Goal: Complete application form

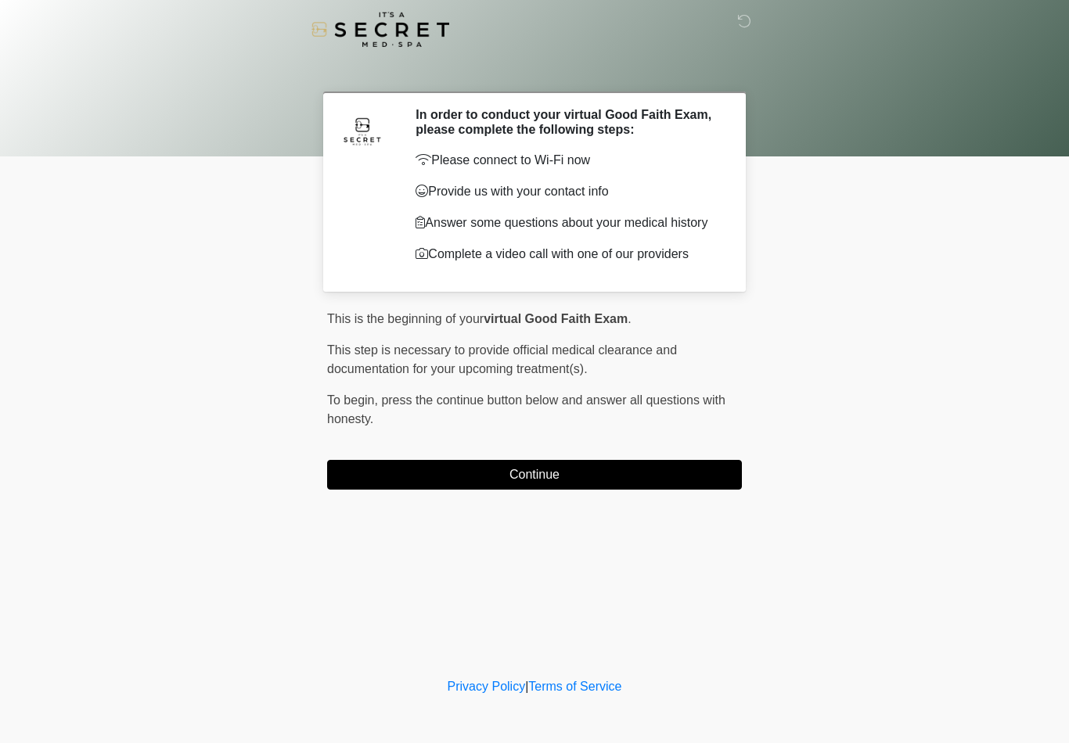
click at [601, 484] on button "Continue" at bounding box center [534, 475] width 415 height 30
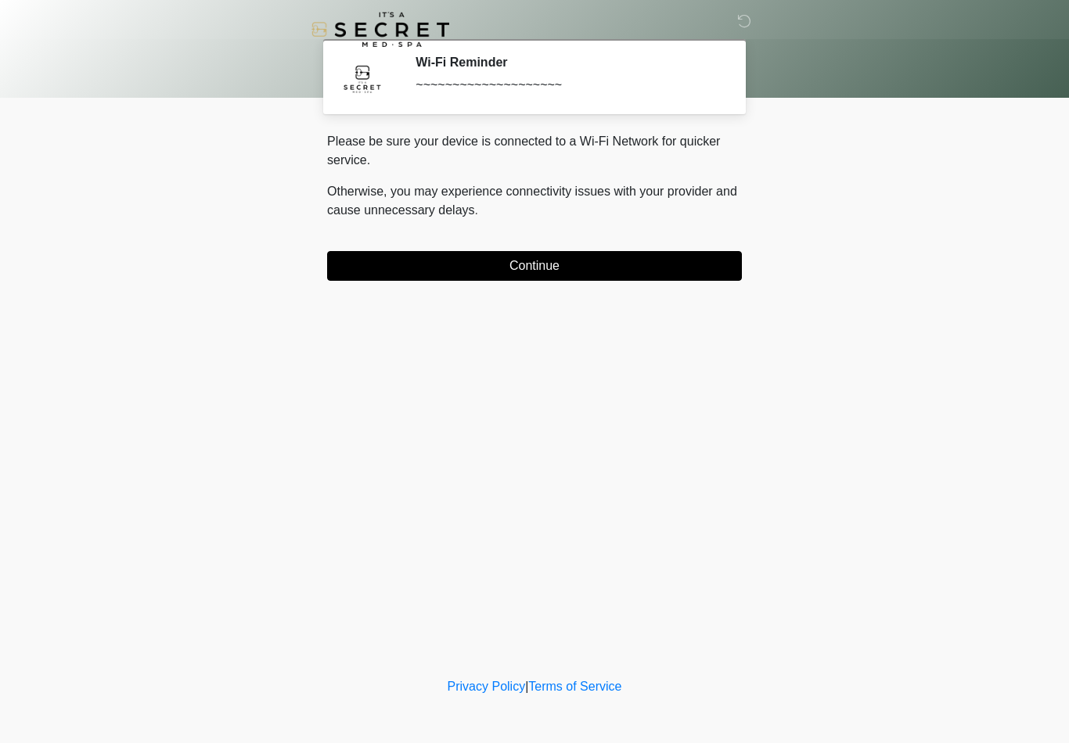
click at [635, 270] on button "Continue" at bounding box center [534, 266] width 415 height 30
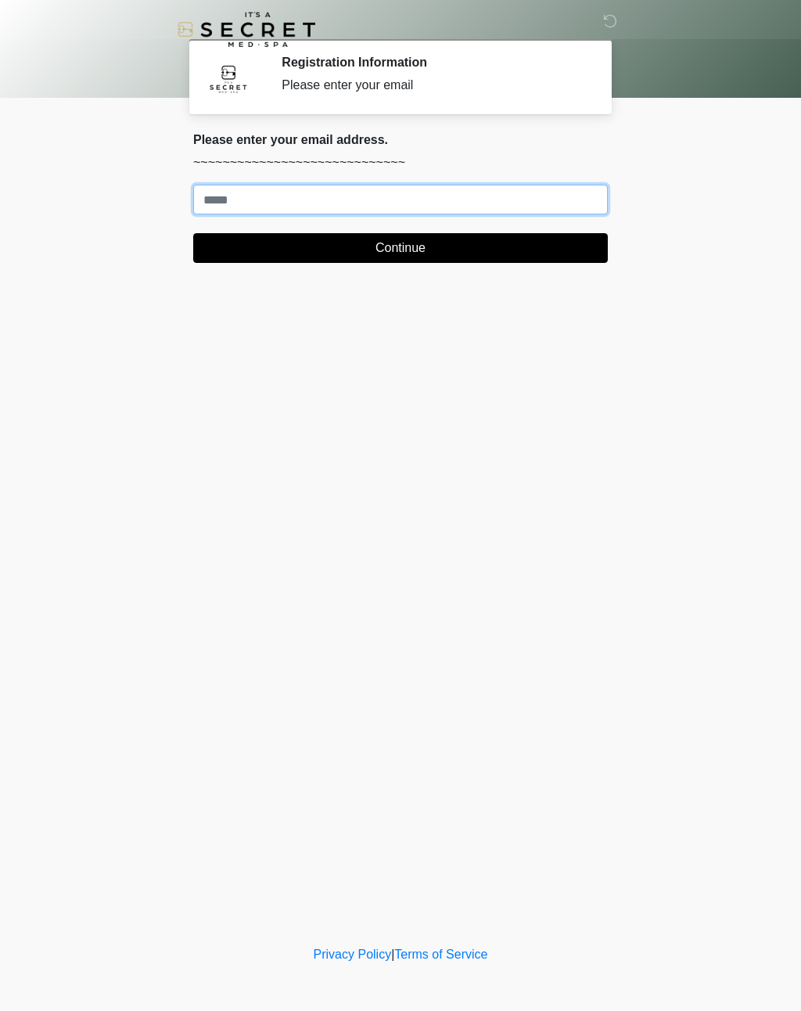
click at [308, 199] on input "Where should we email your treatment plan?" at bounding box center [400, 200] width 415 height 30
type input "**********"
click at [475, 235] on button "Continue" at bounding box center [400, 248] width 415 height 30
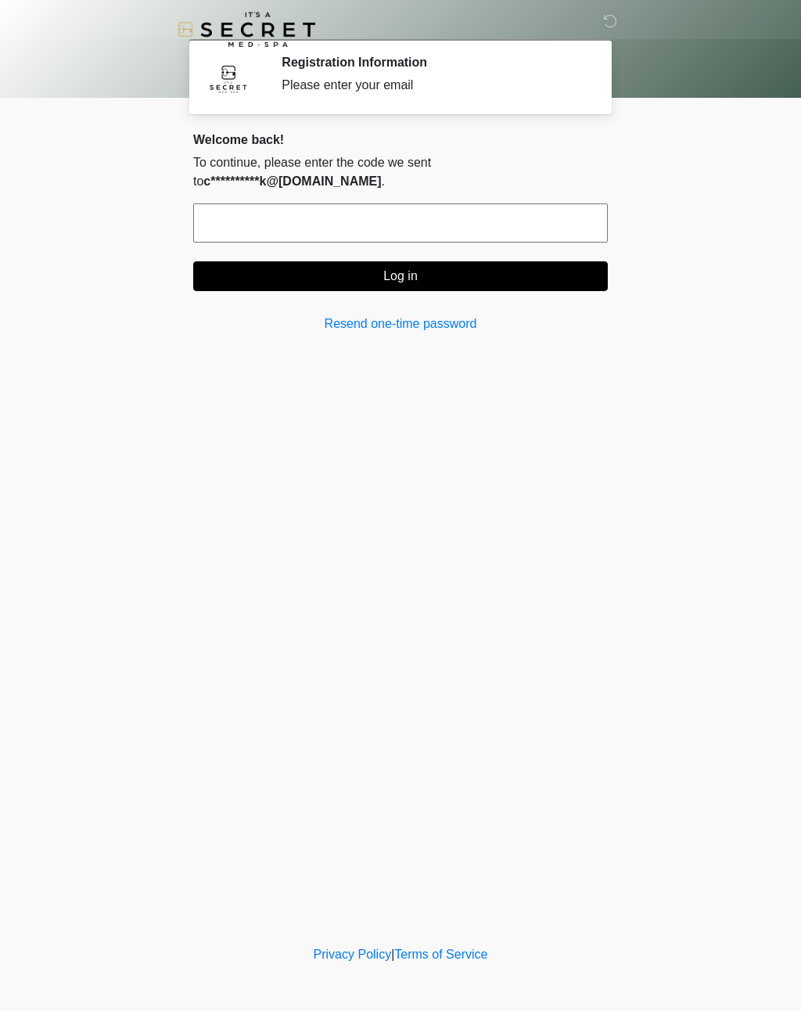
click at [477, 203] on input "text" at bounding box center [400, 222] width 415 height 39
type input "******"
click at [544, 272] on button "Log in" at bounding box center [400, 276] width 415 height 30
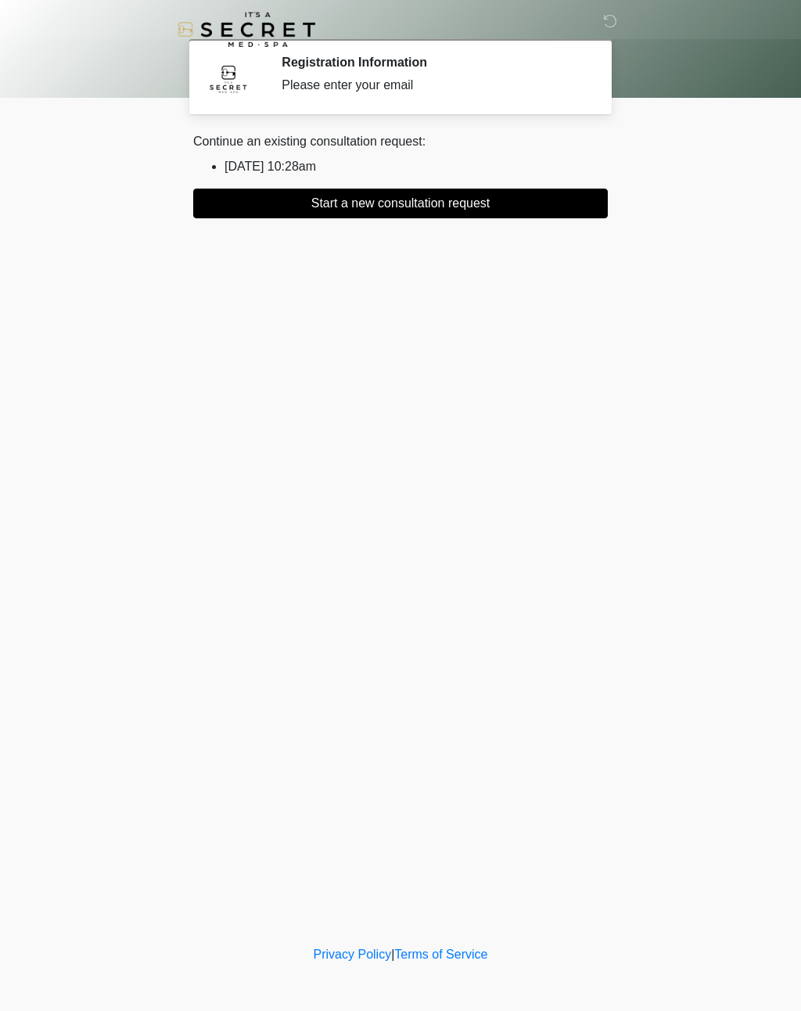
click at [569, 209] on button "Start a new consultation request" at bounding box center [400, 204] width 415 height 30
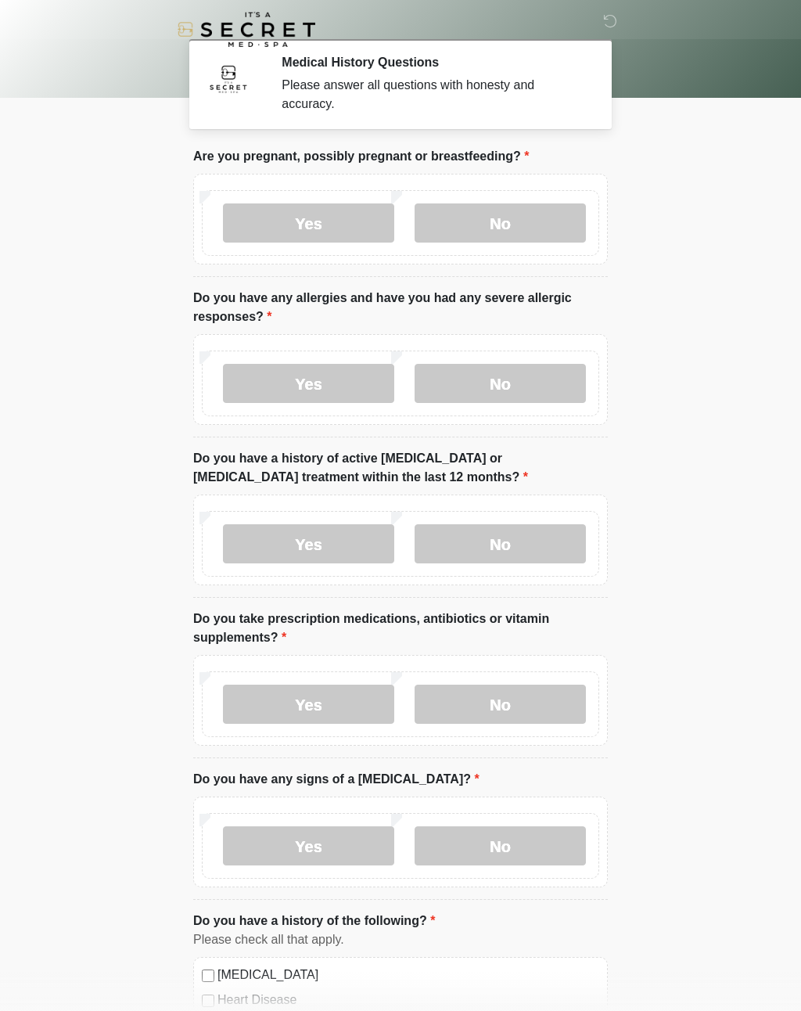
click at [538, 228] on label "No" at bounding box center [500, 222] width 171 height 39
click at [531, 395] on label "No" at bounding box center [500, 383] width 171 height 39
click at [553, 560] on label "No" at bounding box center [500, 543] width 171 height 39
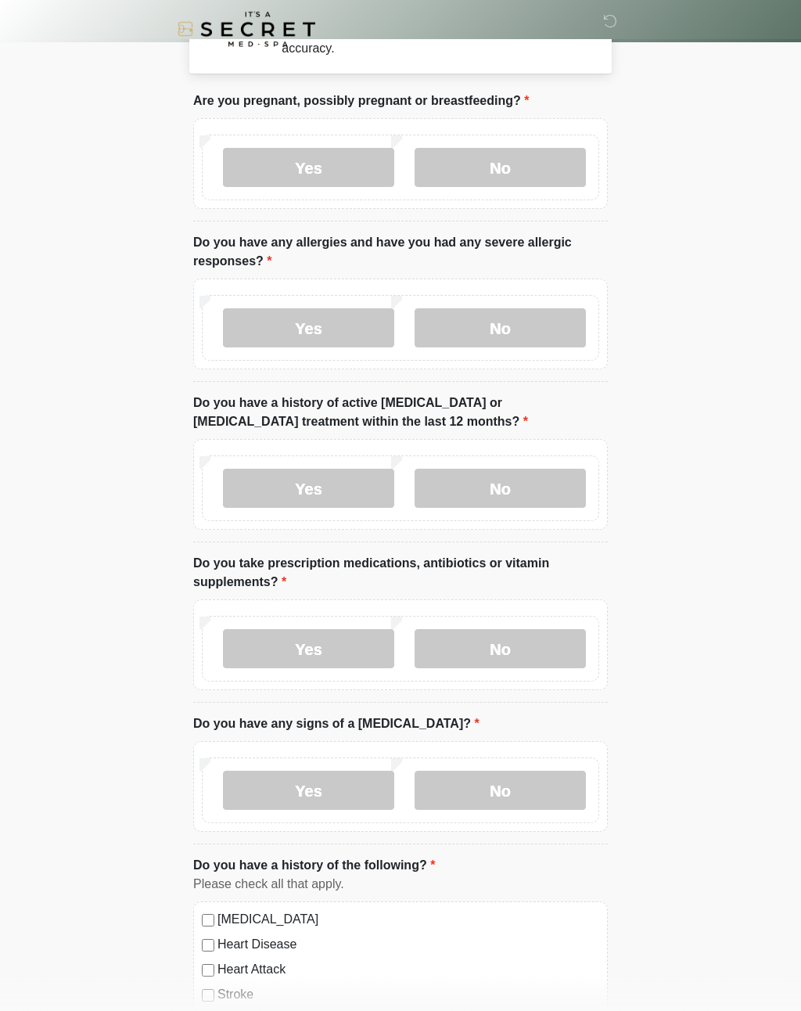
scroll to position [56, 0]
click at [355, 653] on label "Yes" at bounding box center [308, 648] width 171 height 39
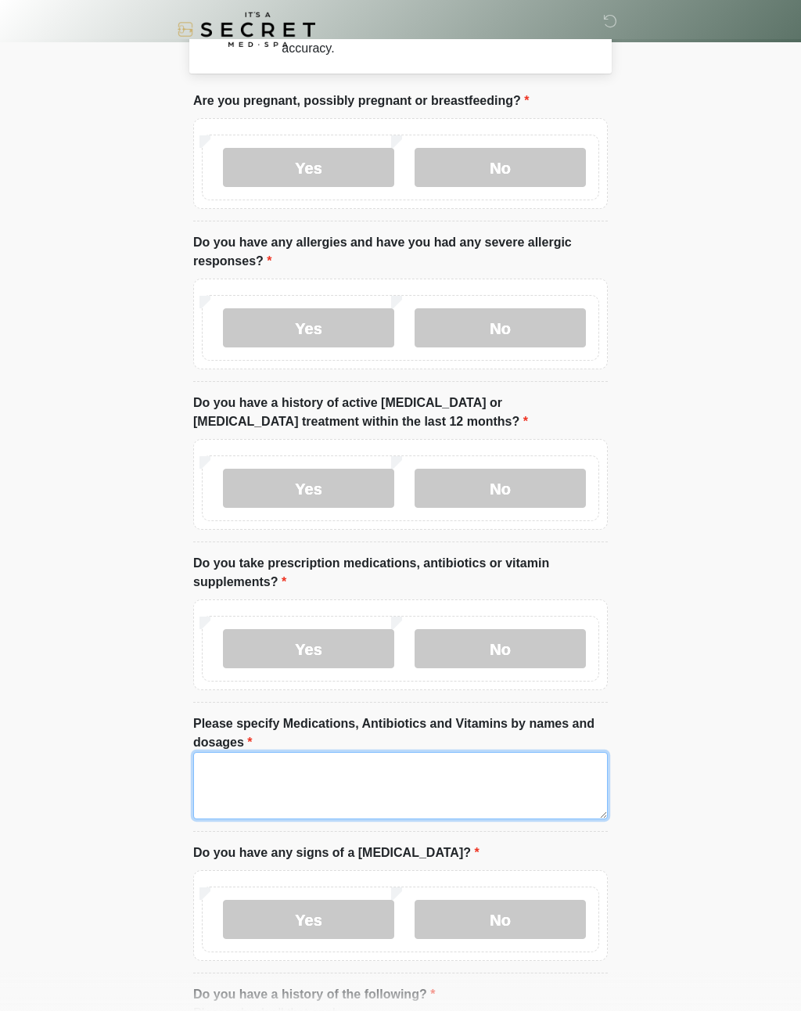
click at [398, 743] on textarea "Please specify Medications, Antibiotics and Vitamins by names and dosages" at bounding box center [400, 785] width 415 height 67
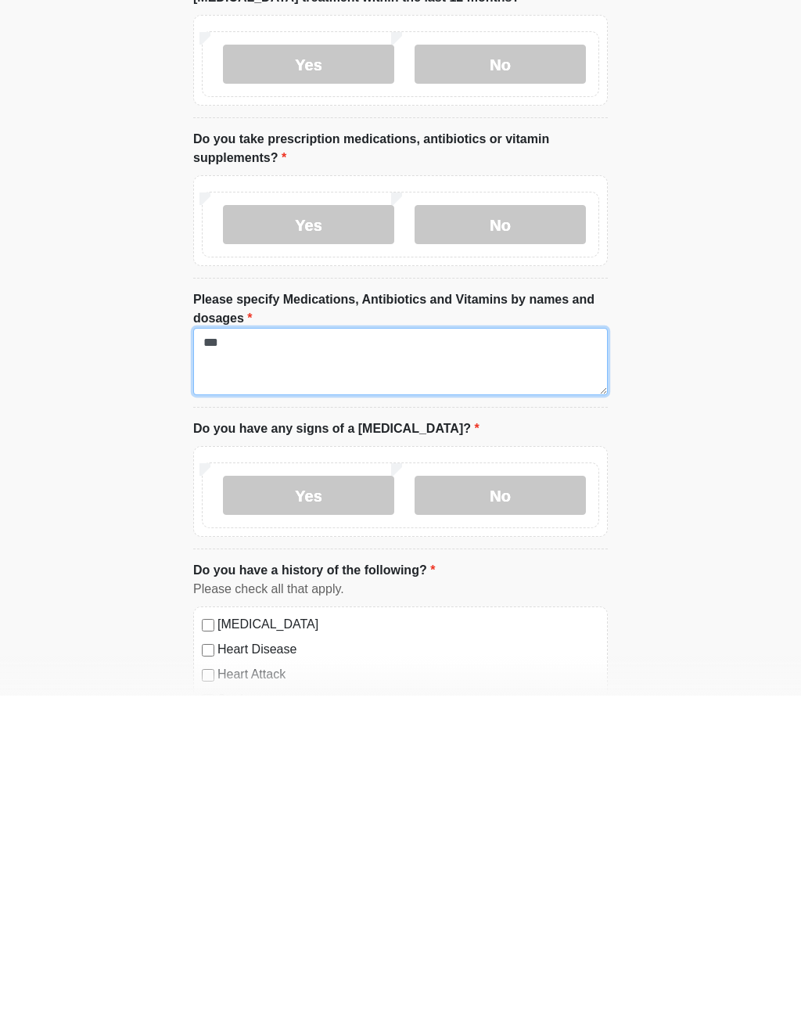
type textarea "***"
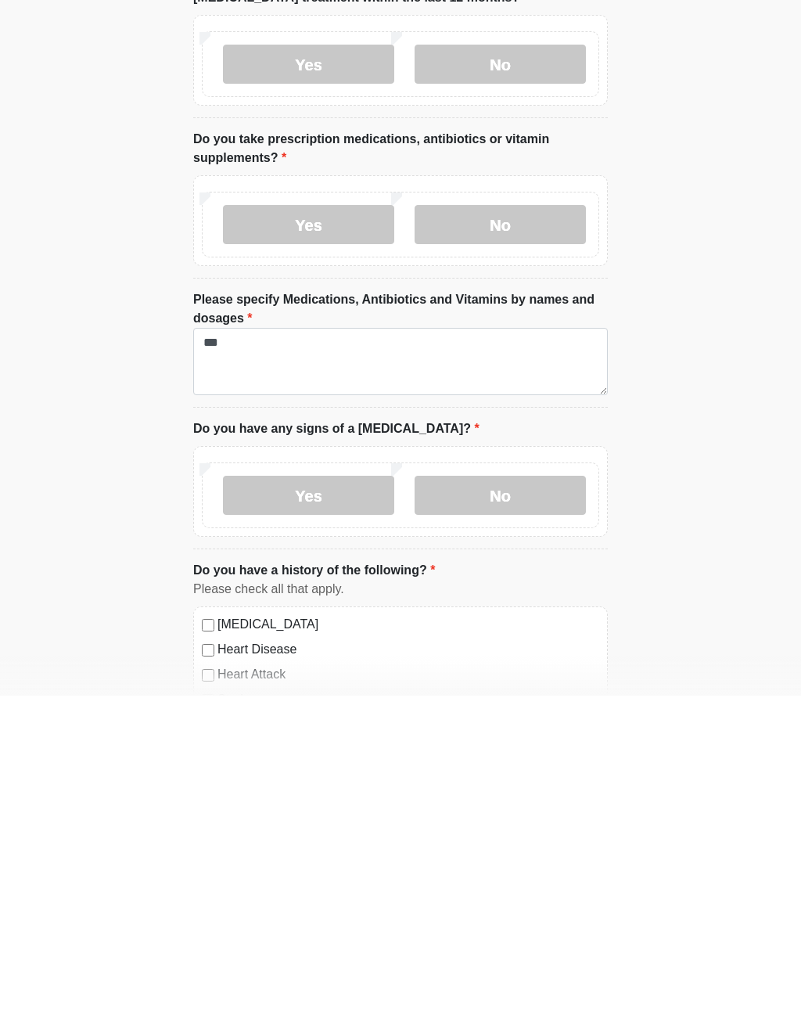
click at [502, 735] on li "Do you have any signs of a [MEDICAL_DATA]? Do you have any signs of a [MEDICAL_…" at bounding box center [400, 800] width 415 height 130
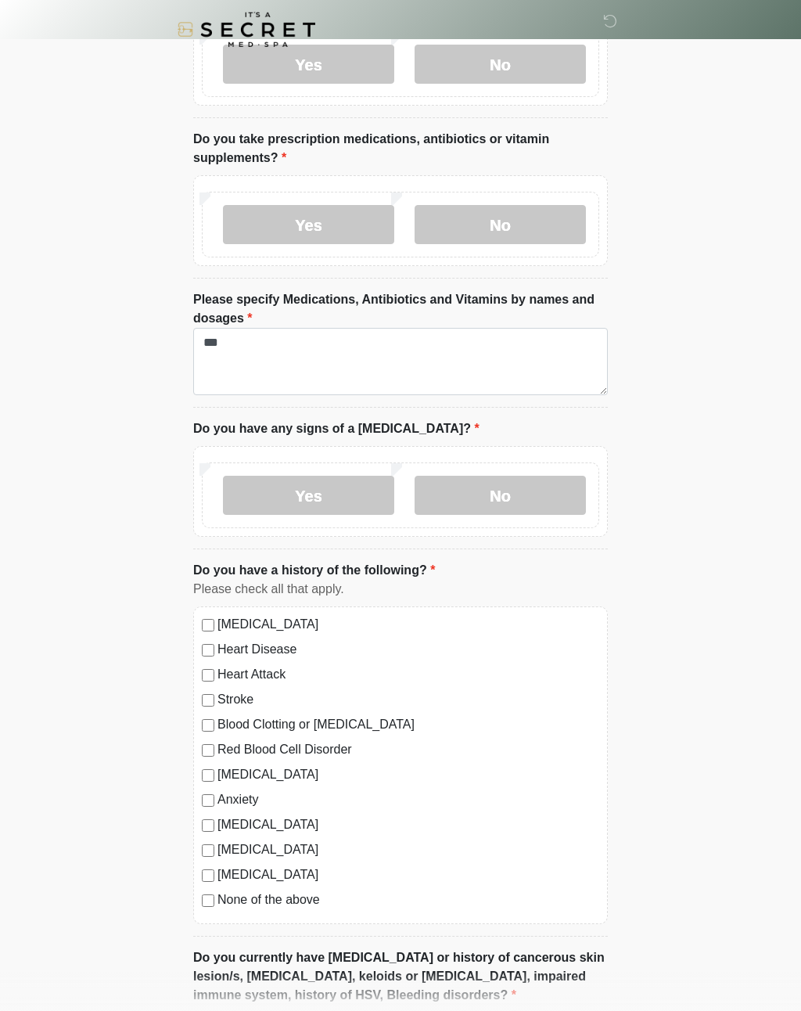
click at [521, 499] on label "No" at bounding box center [500, 495] width 171 height 39
click at [327, 743] on label "[MEDICAL_DATA]" at bounding box center [409, 824] width 382 height 19
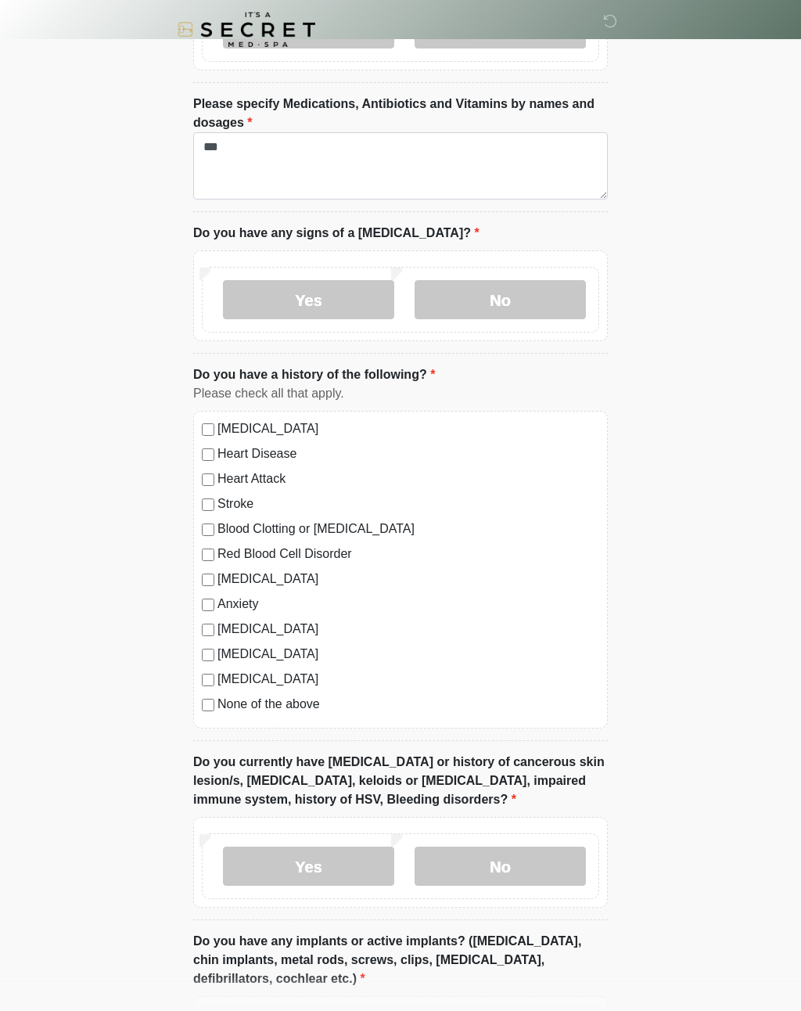
scroll to position [677, 0]
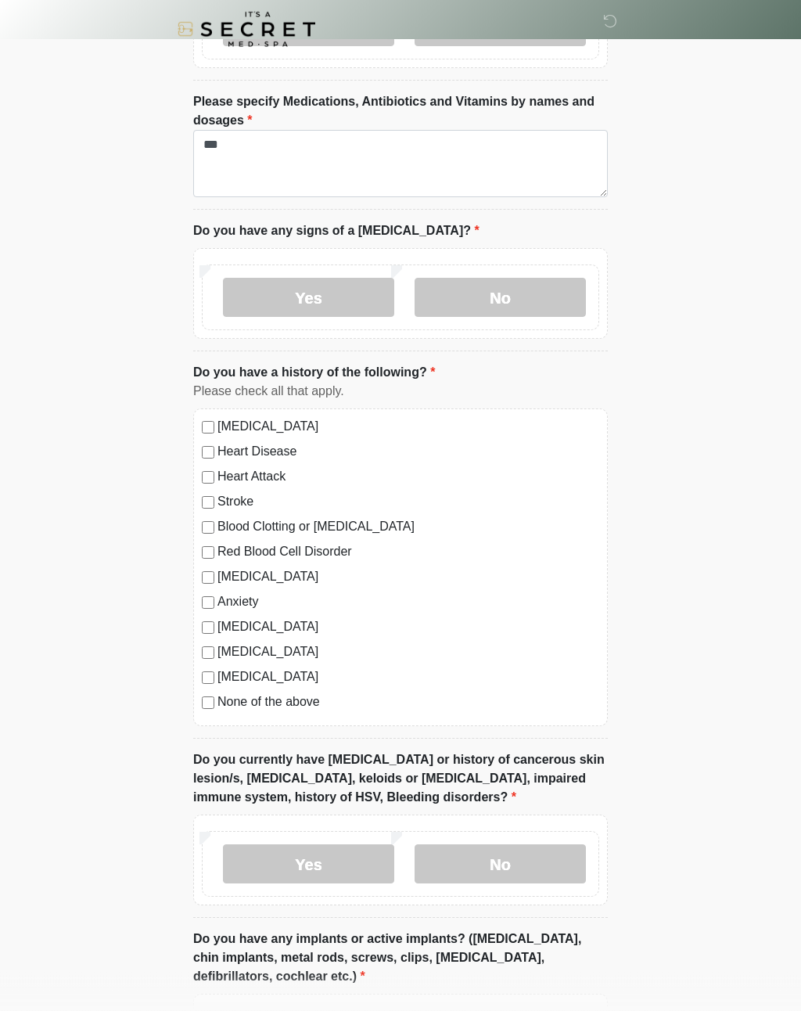
click at [519, 743] on label "No" at bounding box center [500, 864] width 171 height 39
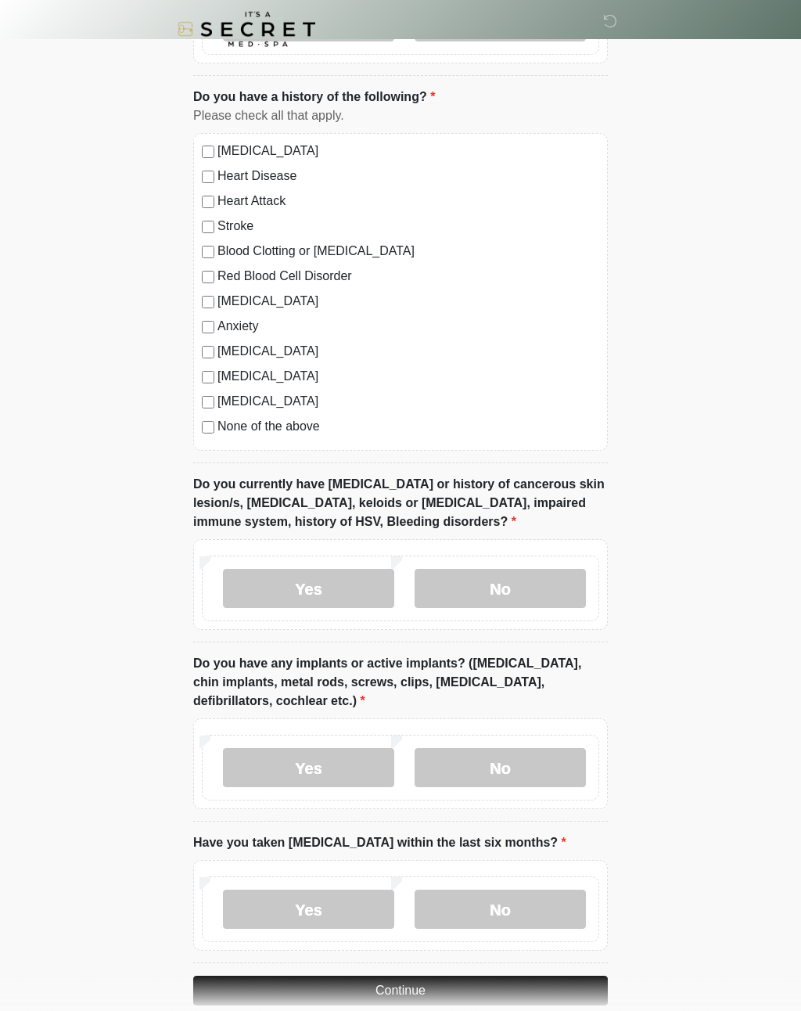
scroll to position [953, 0]
click at [546, 743] on label "No" at bounding box center [500, 767] width 171 height 39
click at [365, 743] on label "Yes" at bounding box center [308, 766] width 171 height 39
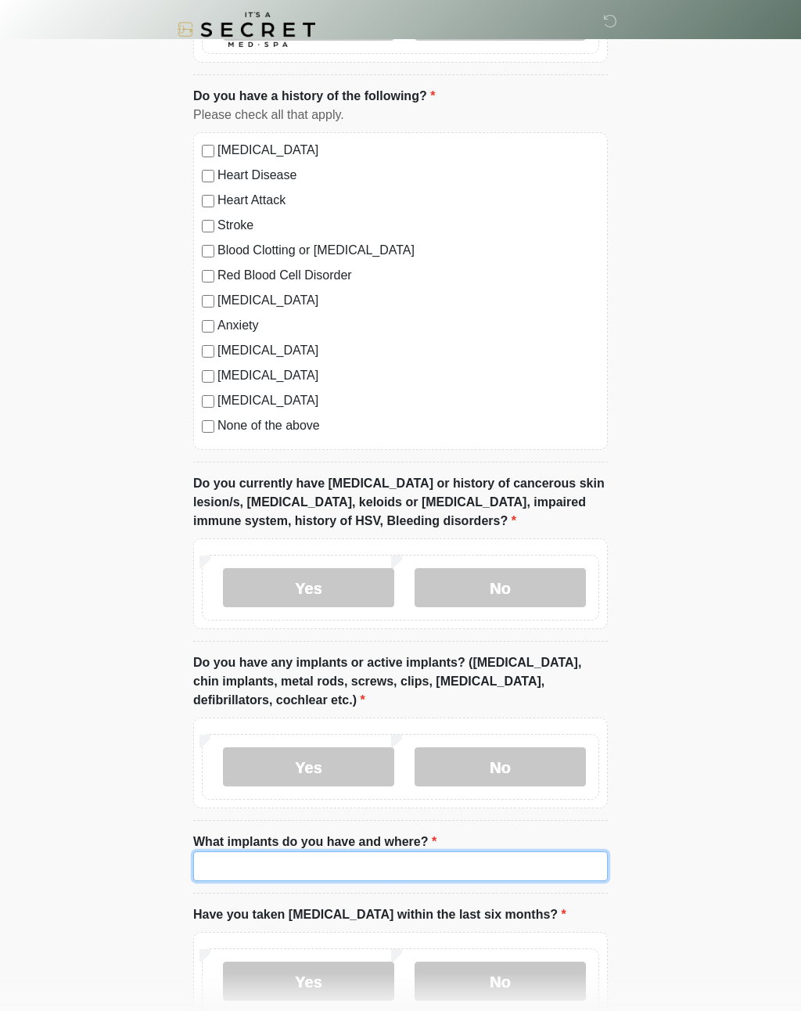
click at [435, 743] on input "What implants do you have and where?" at bounding box center [400, 866] width 415 height 30
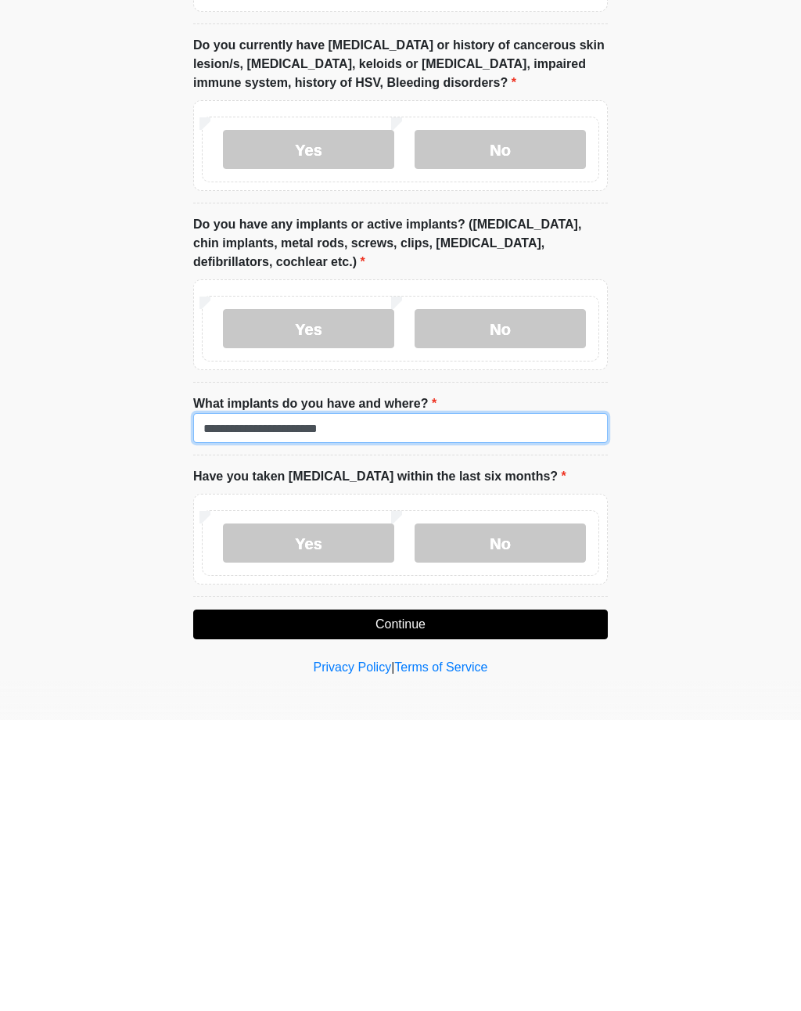
click at [275, 704] on input "**********" at bounding box center [400, 719] width 415 height 30
type input "**********"
click at [560, 743] on label "No" at bounding box center [500, 834] width 171 height 39
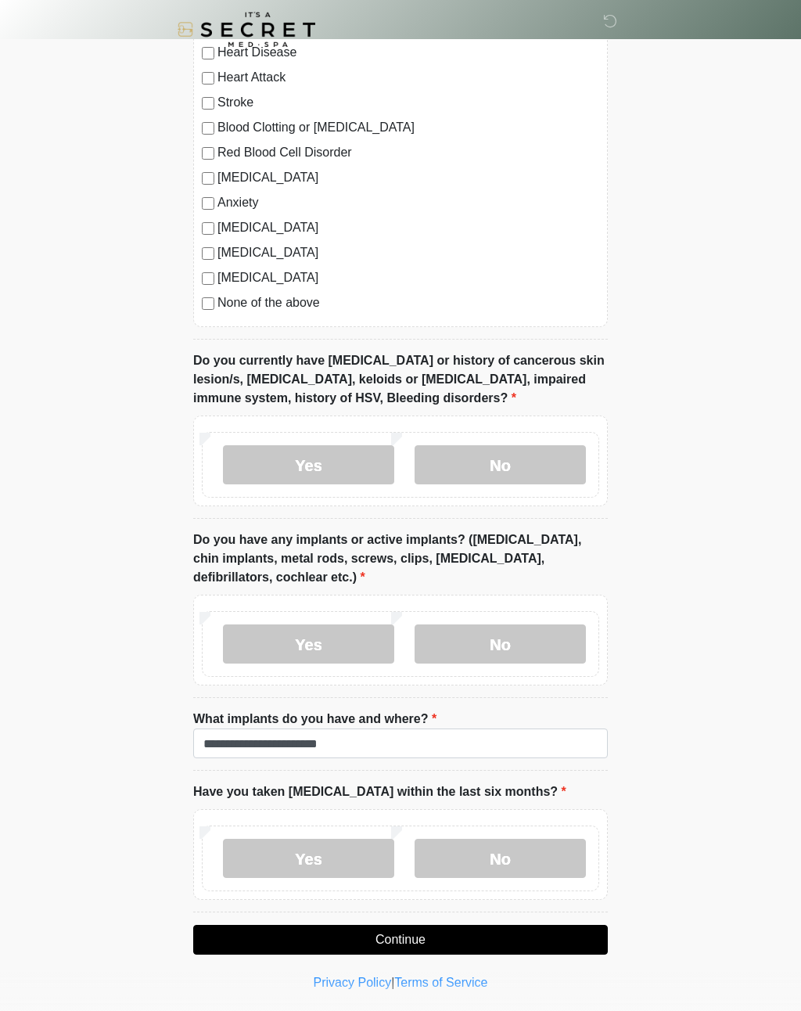
click at [551, 743] on button "Continue" at bounding box center [400, 940] width 415 height 30
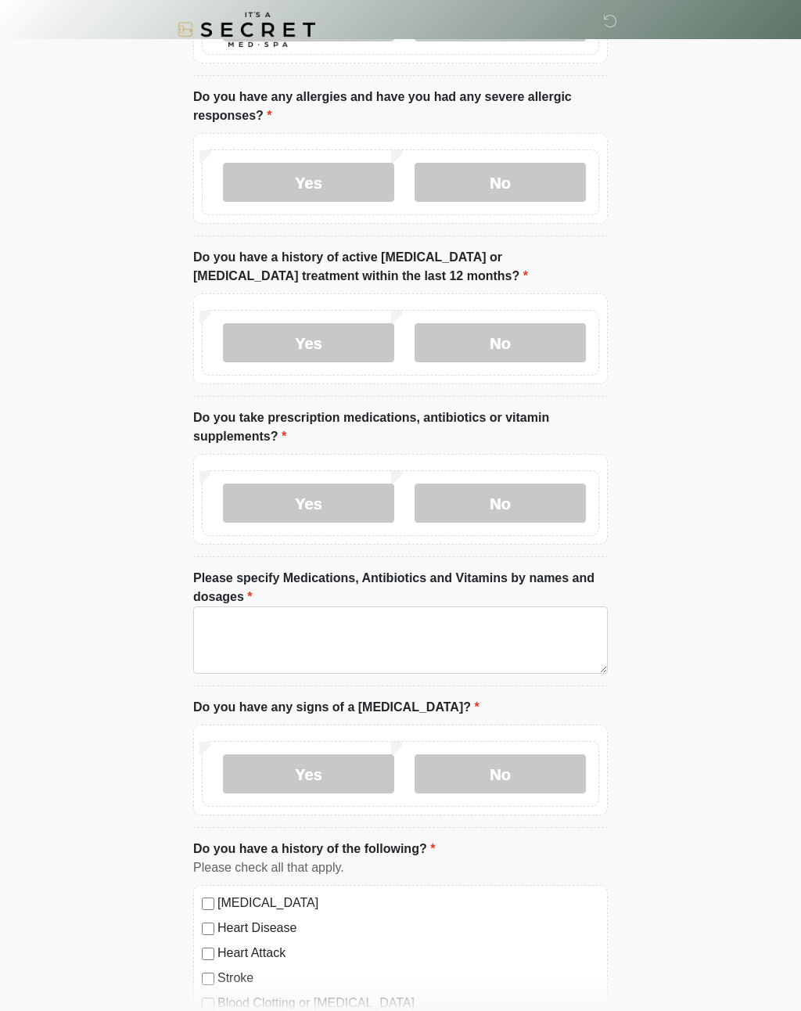
scroll to position [0, 0]
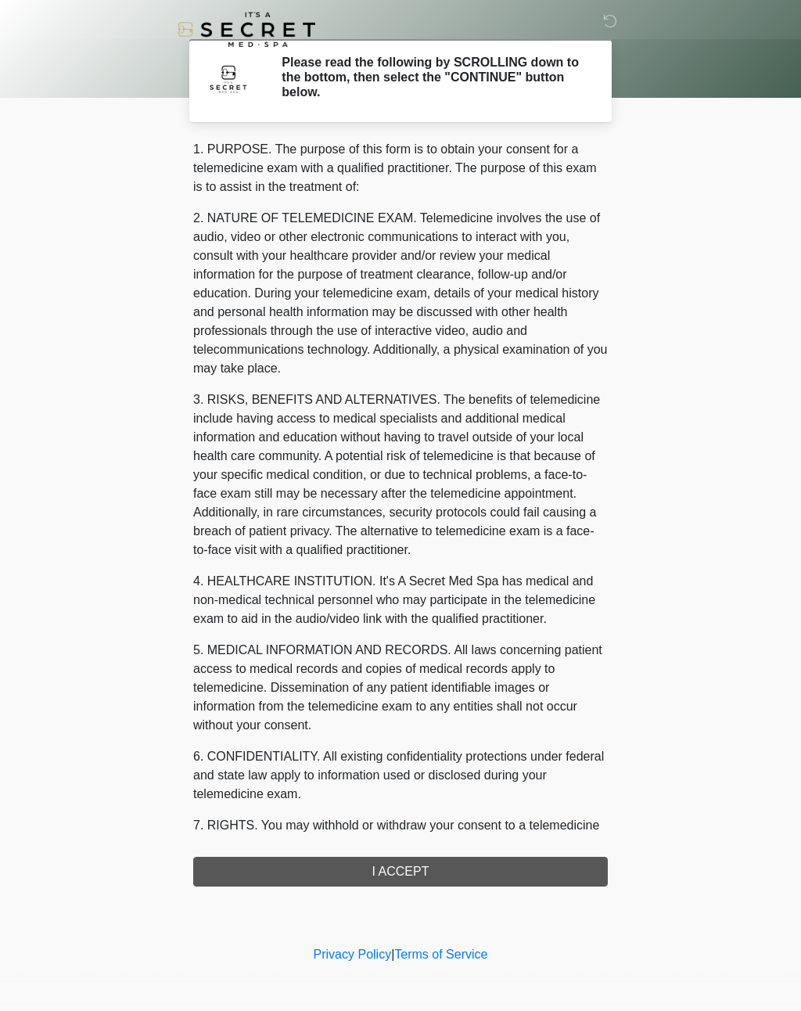
click at [550, 743] on div "1. PURPOSE. The purpose of this form is to obtain your consent for a telemedici…" at bounding box center [400, 513] width 415 height 747
click at [442, 743] on div "1. PURPOSE. The purpose of this form is to obtain your consent for a telemedici…" at bounding box center [400, 513] width 415 height 747
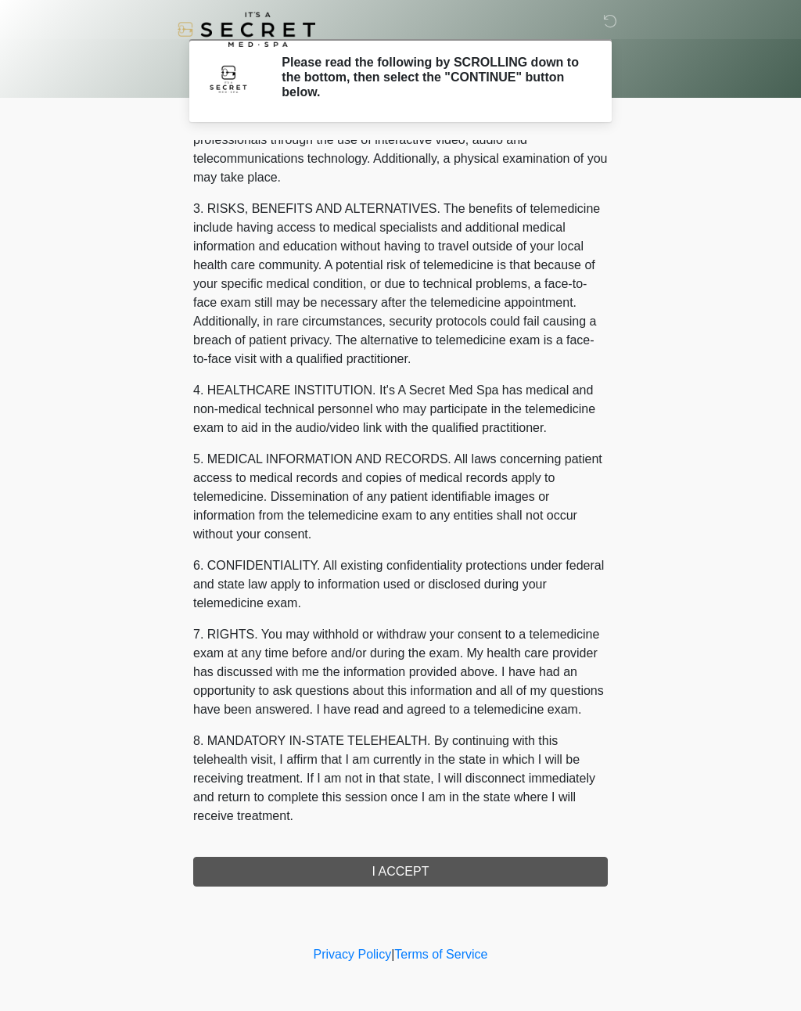
scroll to position [210, 0]
click at [410, 743] on button "I ACCEPT" at bounding box center [400, 872] width 415 height 30
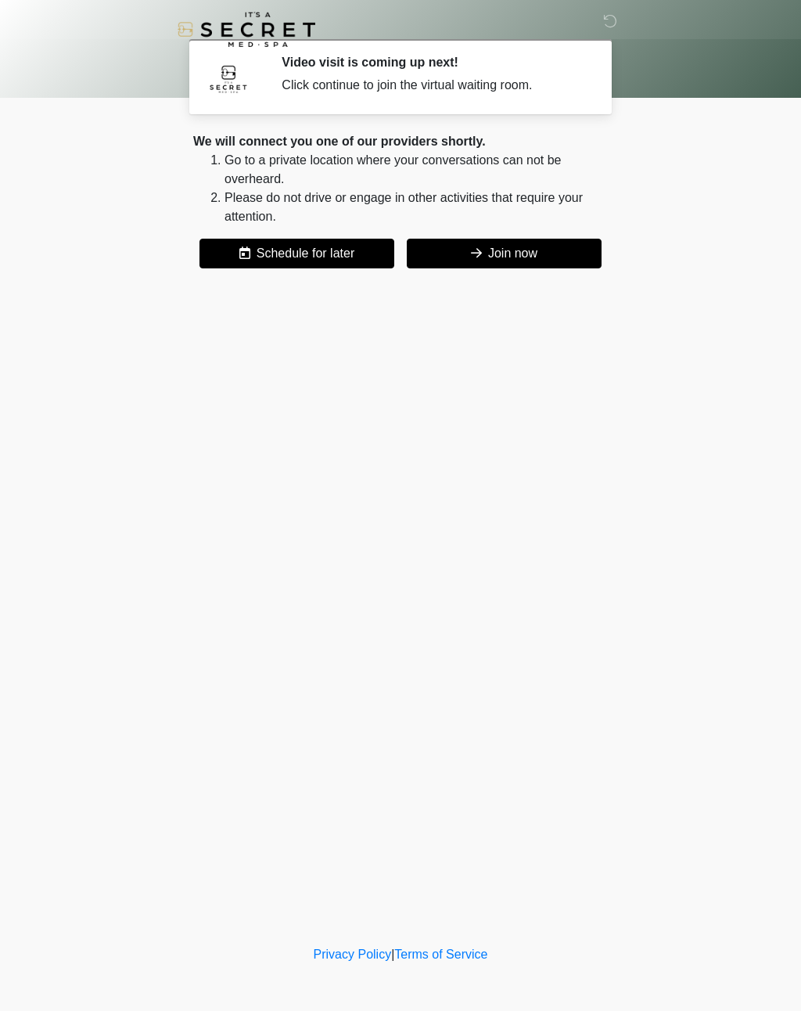
click at [534, 252] on button "Join now" at bounding box center [504, 254] width 195 height 30
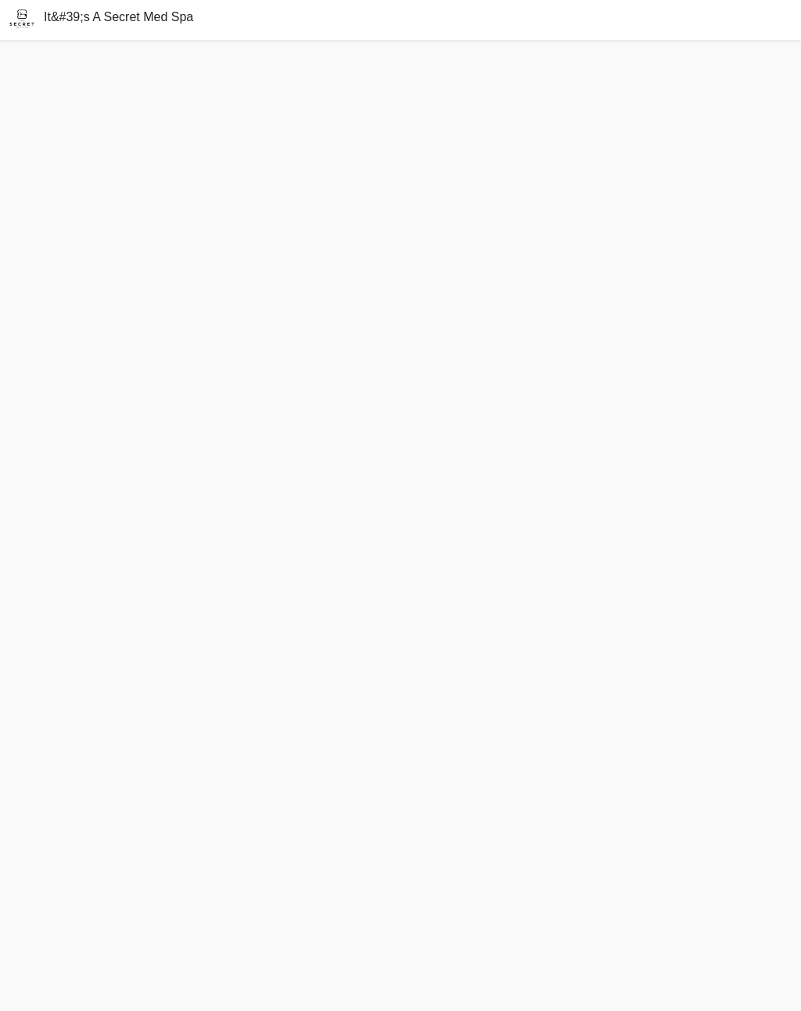
scroll to position [5, 0]
